Goal: Task Accomplishment & Management: Use online tool/utility

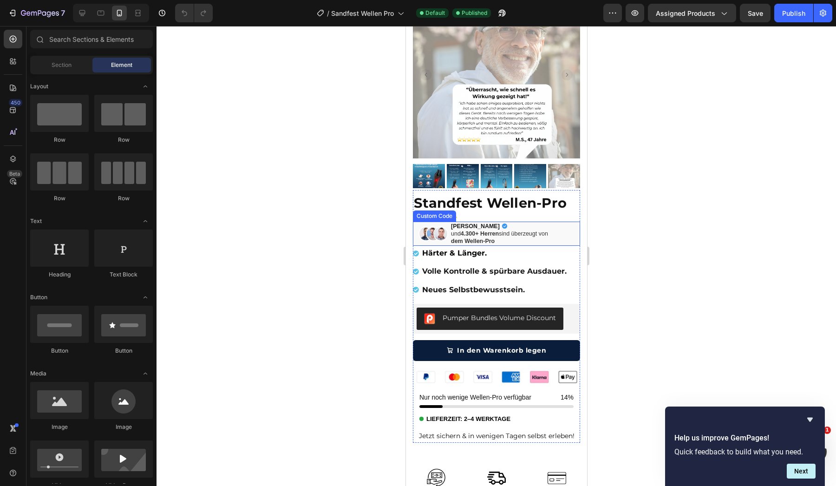
scroll to position [64, 0]
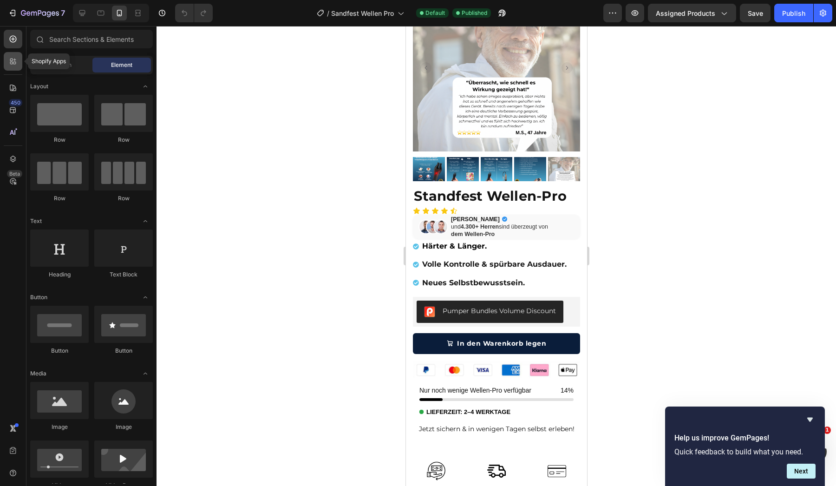
click at [16, 58] on icon at bounding box center [12, 61] width 9 height 9
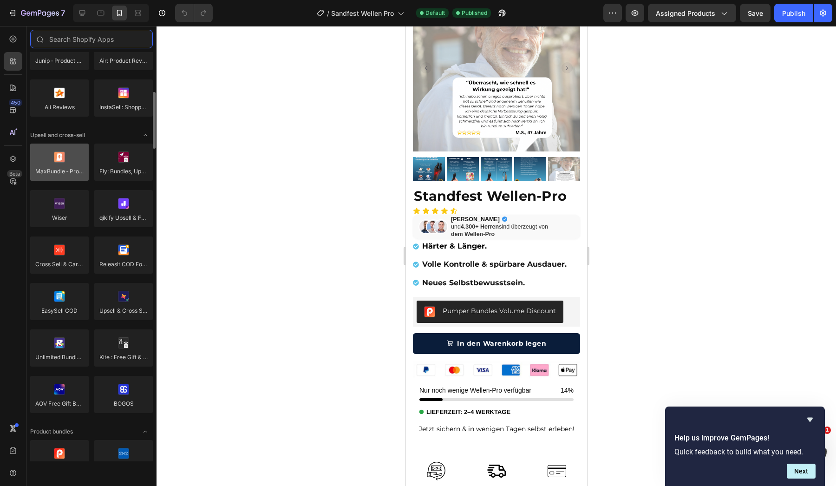
scroll to position [326, 0]
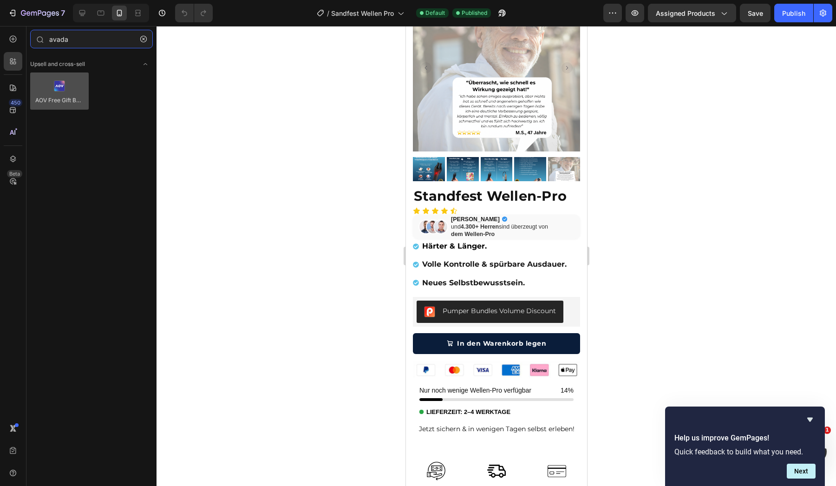
type input "avada"
click at [77, 97] on div at bounding box center [59, 90] width 58 height 37
drag, startPoint x: 54, startPoint y: 85, endPoint x: 64, endPoint y: 90, distance: 10.8
click at [64, 90] on div at bounding box center [59, 90] width 58 height 37
click at [145, 44] on button "button" at bounding box center [143, 39] width 15 height 15
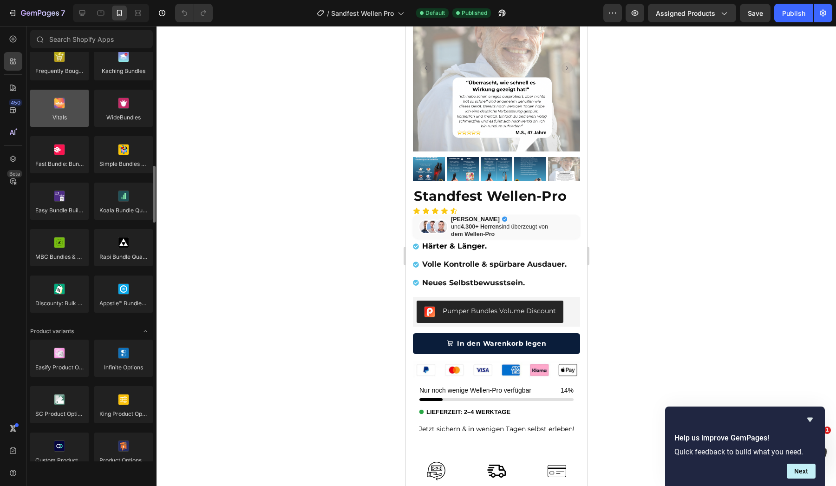
scroll to position [770, 0]
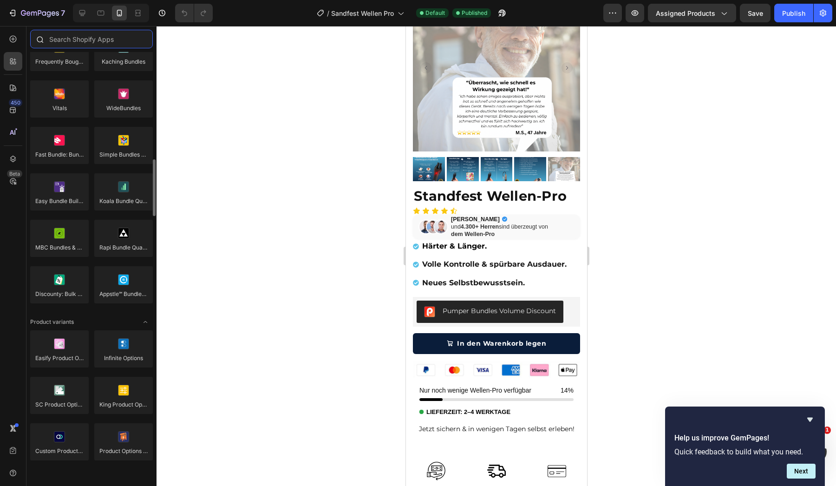
click at [97, 35] on input "text" at bounding box center [91, 39] width 123 height 19
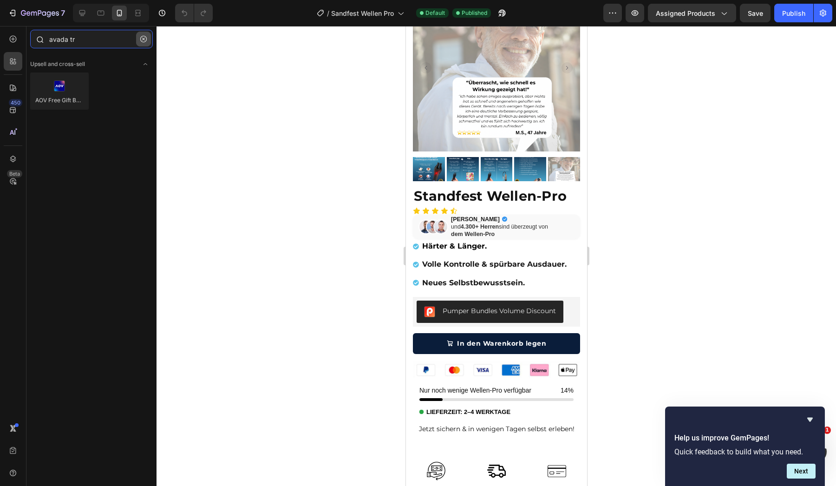
type input "avada tr"
click at [144, 40] on icon "button" at bounding box center [143, 39] width 6 height 6
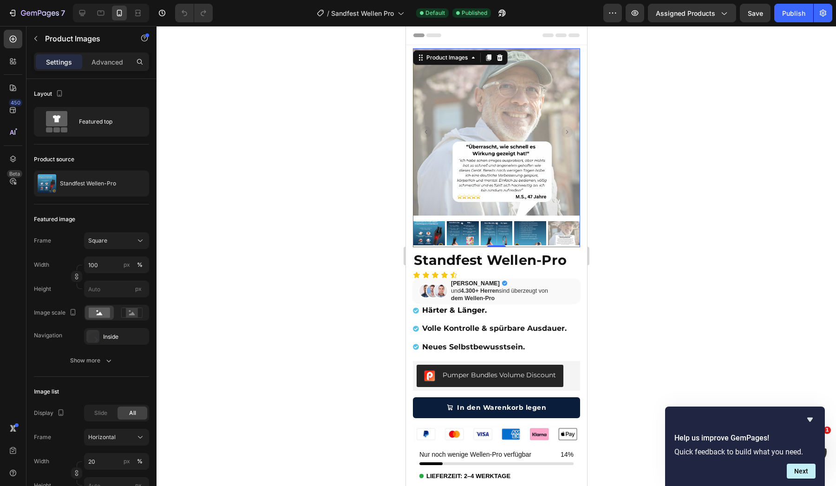
scroll to position [0, 0]
click at [431, 228] on img at bounding box center [428, 233] width 32 height 24
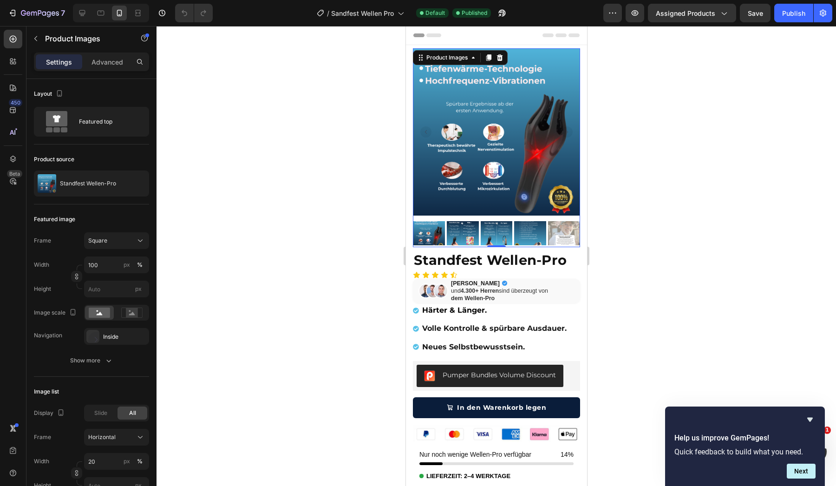
click at [573, 129] on img at bounding box center [495, 131] width 167 height 167
click at [469, 222] on img at bounding box center [462, 233] width 32 height 24
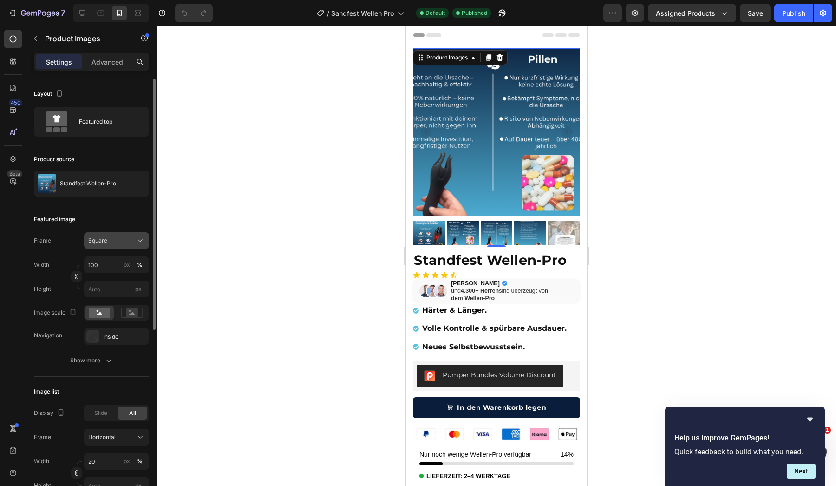
click at [121, 240] on div "Square" at bounding box center [110, 240] width 45 height 8
click at [118, 313] on div "Original" at bounding box center [115, 315] width 54 height 8
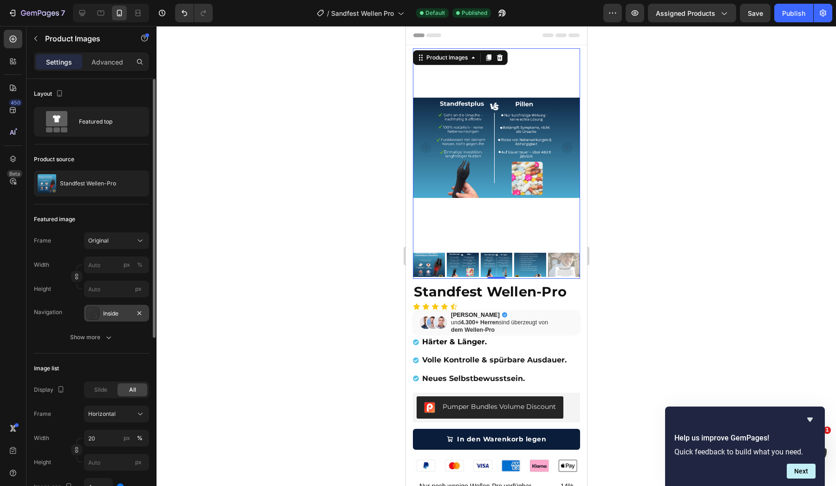
click at [118, 320] on div "Inside" at bounding box center [116, 313] width 65 height 17
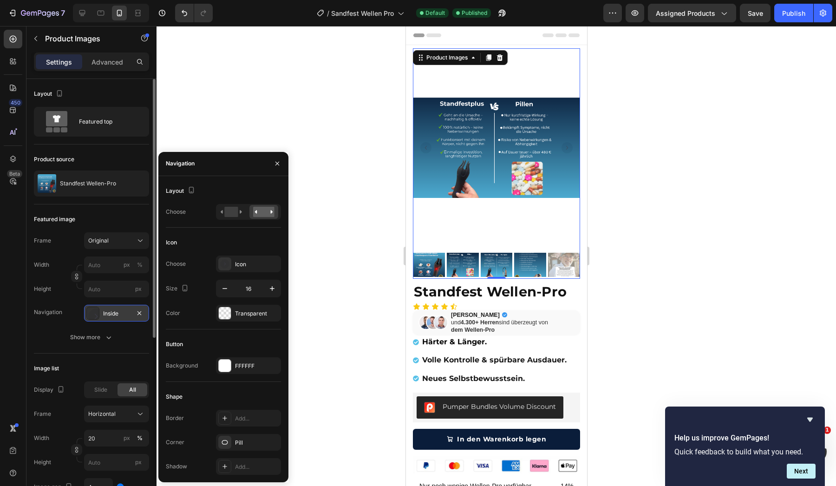
click at [125, 320] on div "Inside" at bounding box center [116, 313] width 65 height 17
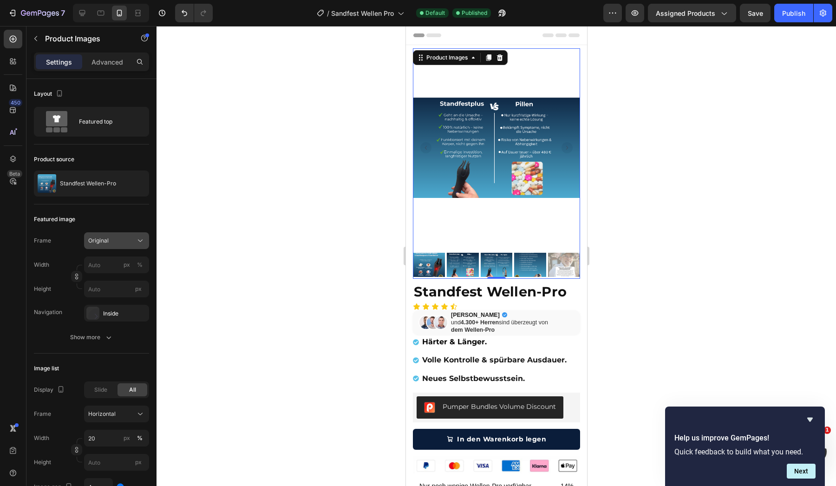
click at [122, 233] on button "Original" at bounding box center [116, 240] width 65 height 17
click at [120, 326] on div "Custom" at bounding box center [108, 332] width 74 height 17
click at [125, 313] on div "Inside" at bounding box center [116, 313] width 27 height 8
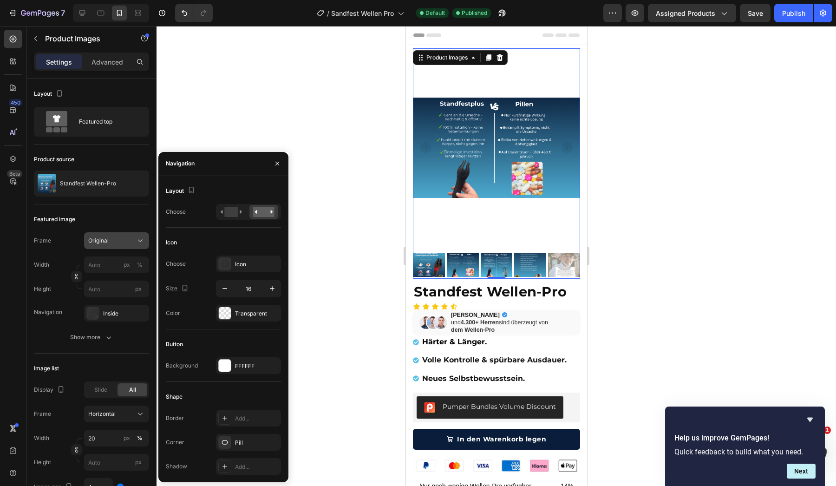
click at [125, 248] on button "Original" at bounding box center [116, 240] width 65 height 17
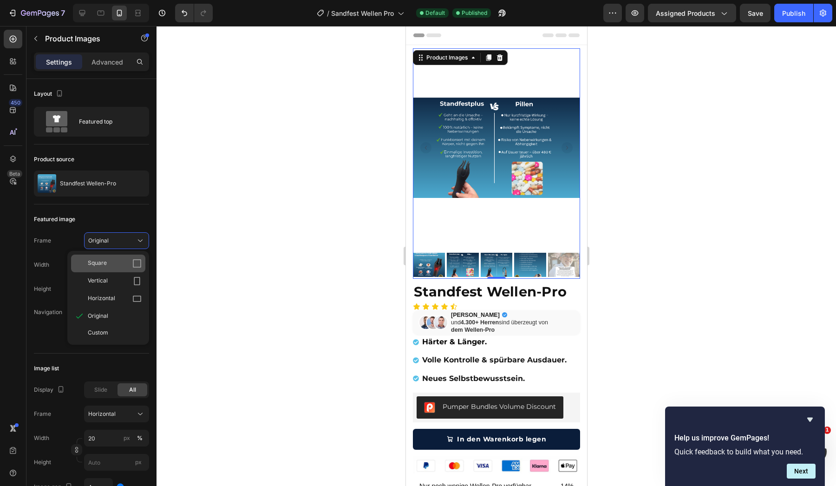
click at [120, 264] on div "Square" at bounding box center [115, 263] width 54 height 9
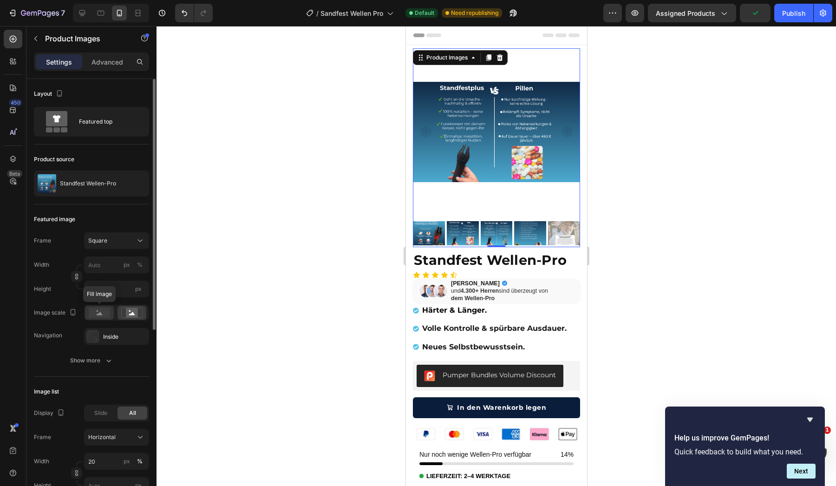
click at [106, 315] on rect at bounding box center [99, 312] width 21 height 10
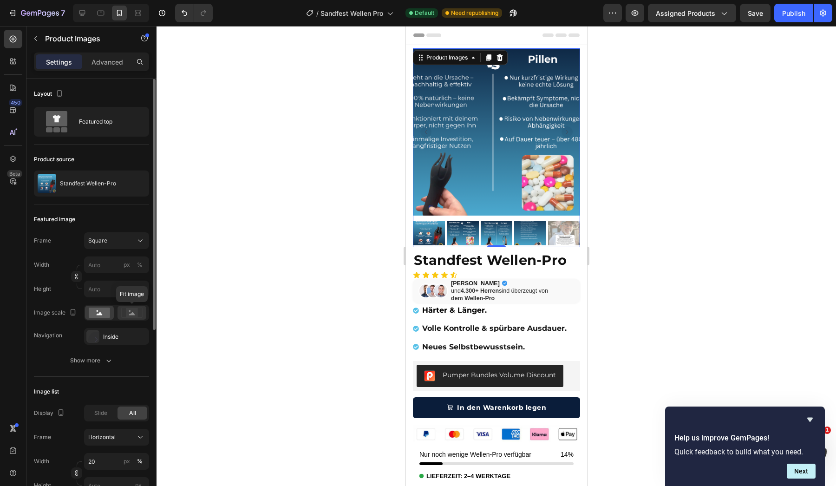
click at [130, 314] on icon at bounding box center [132, 312] width 6 height 3
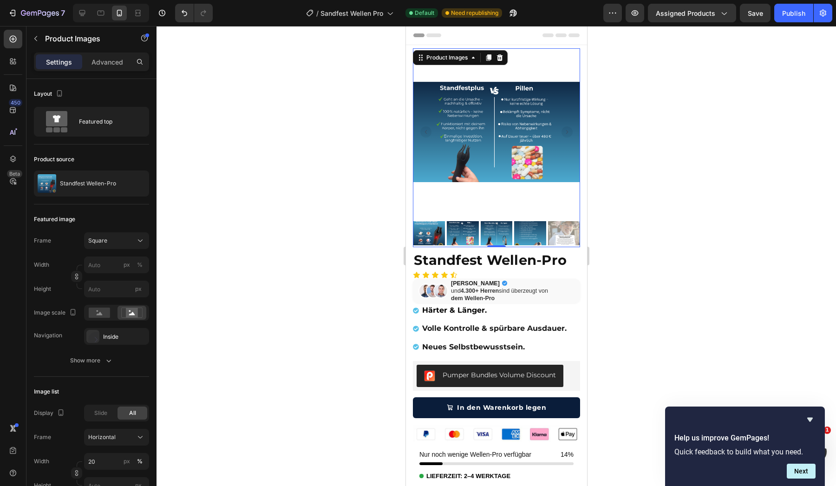
click at [426, 229] on img at bounding box center [428, 233] width 32 height 24
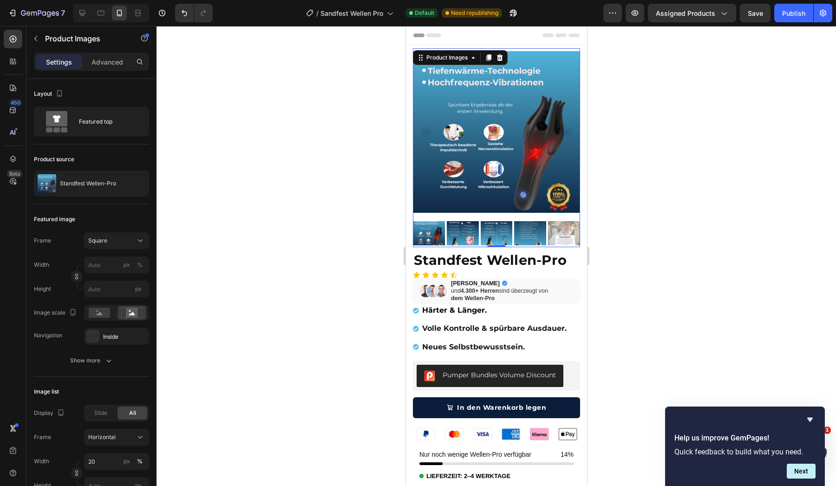
click at [470, 228] on img at bounding box center [462, 233] width 32 height 24
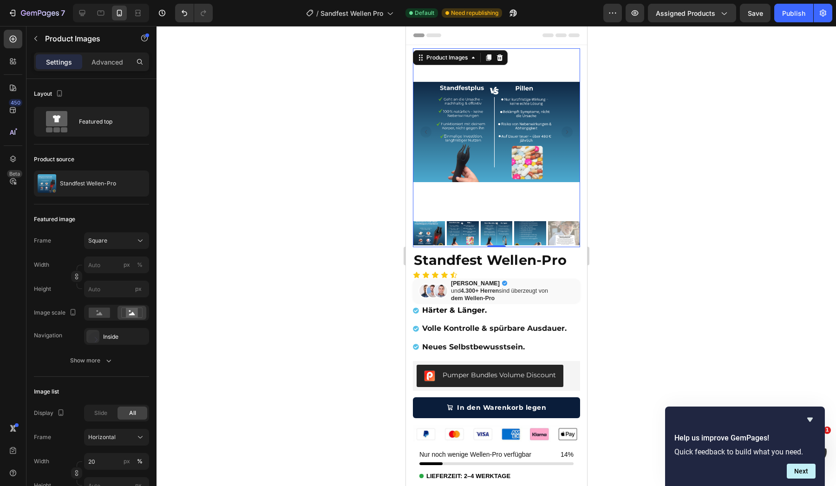
click at [490, 229] on img at bounding box center [496, 233] width 32 height 24
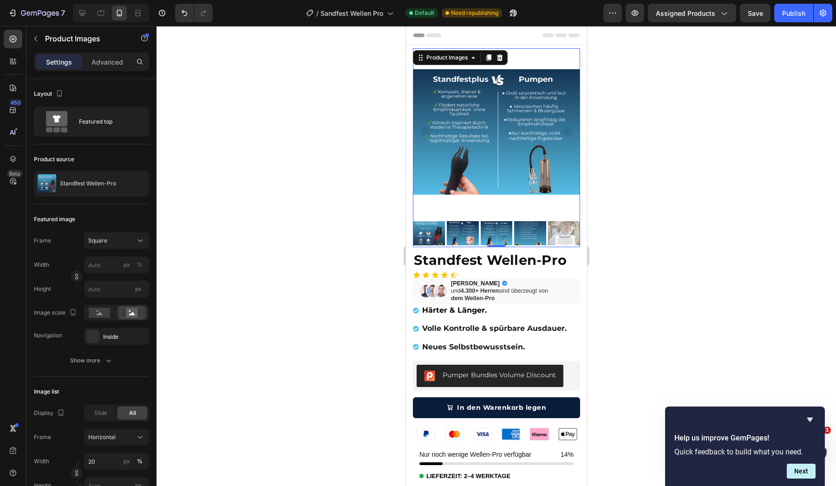
click at [519, 230] on img at bounding box center [529, 233] width 32 height 24
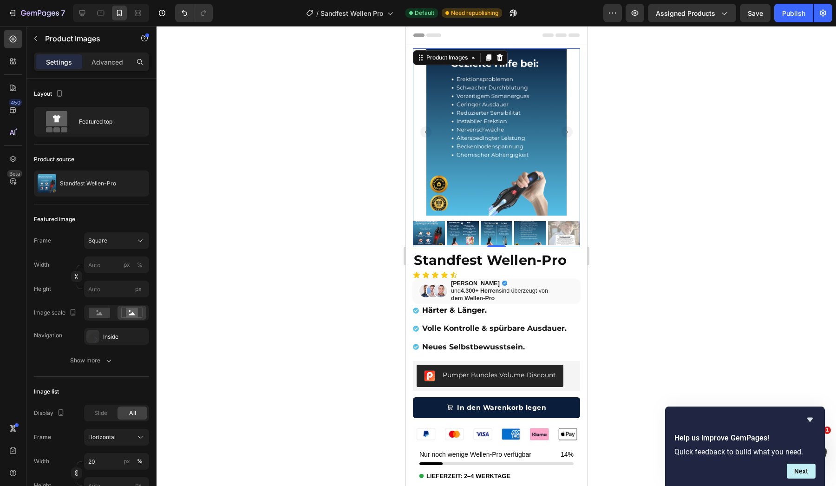
click at [554, 235] on img at bounding box center [563, 233] width 32 height 24
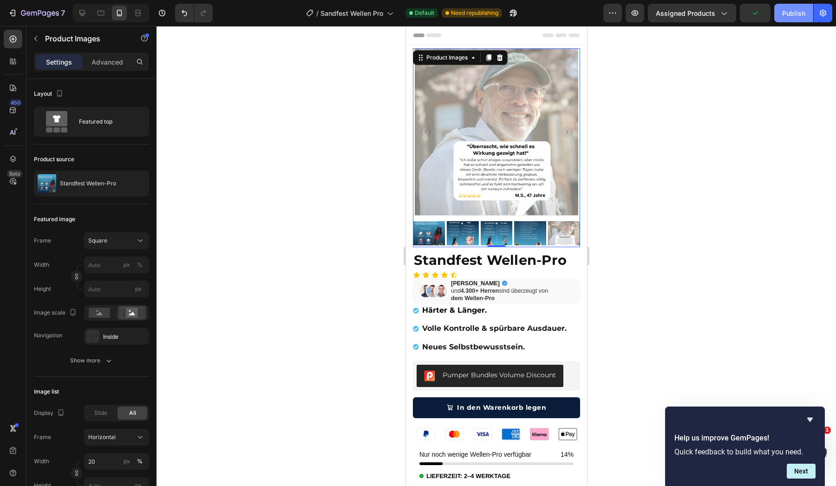
click at [791, 12] on div "Publish" at bounding box center [793, 13] width 23 height 10
